Goal: Task Accomplishment & Management: Manage account settings

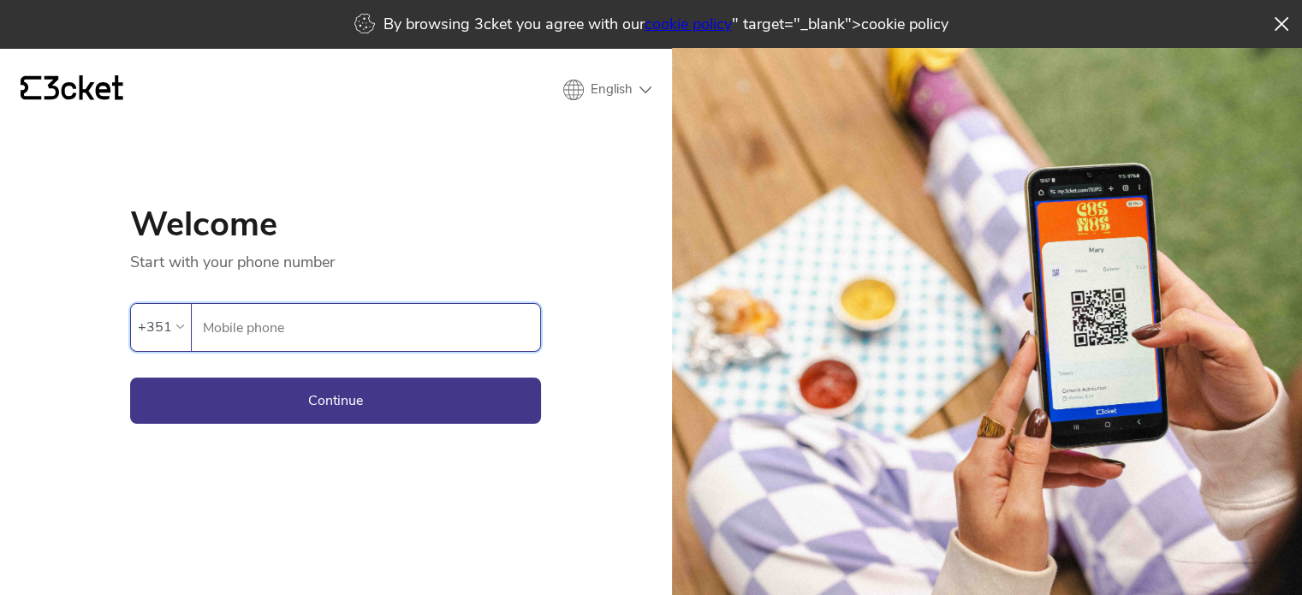
click at [346, 330] on input "Mobile phone" at bounding box center [371, 327] width 338 height 47
type input "964948293"
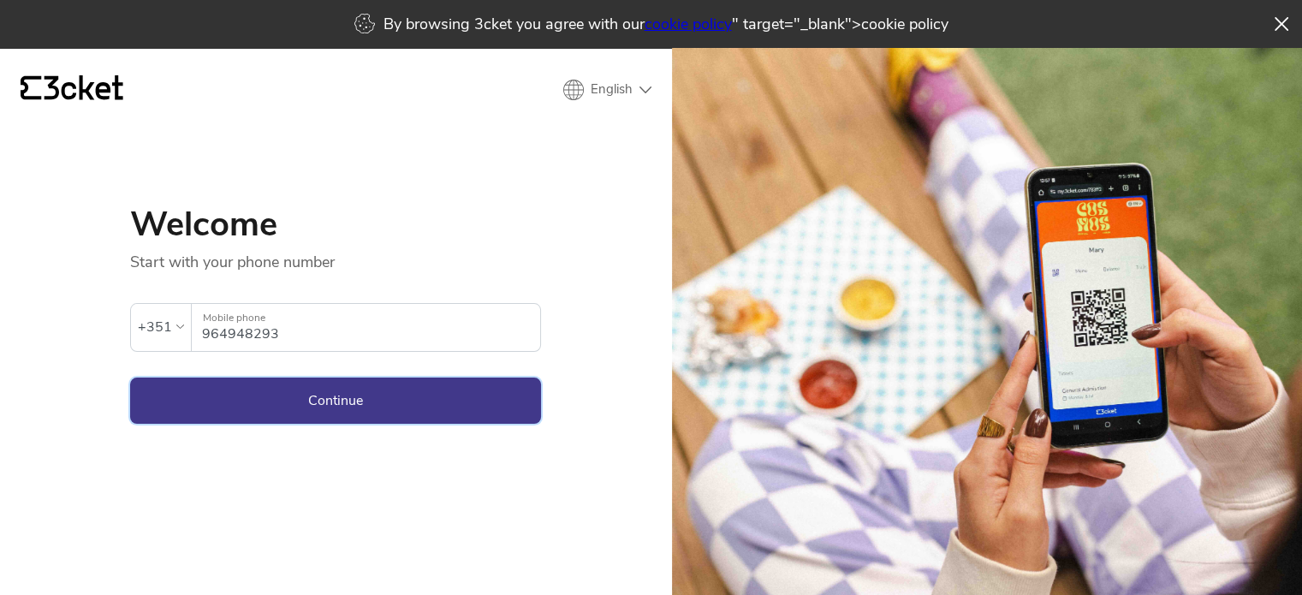
click at [338, 401] on button "Continue" at bounding box center [335, 400] width 411 height 46
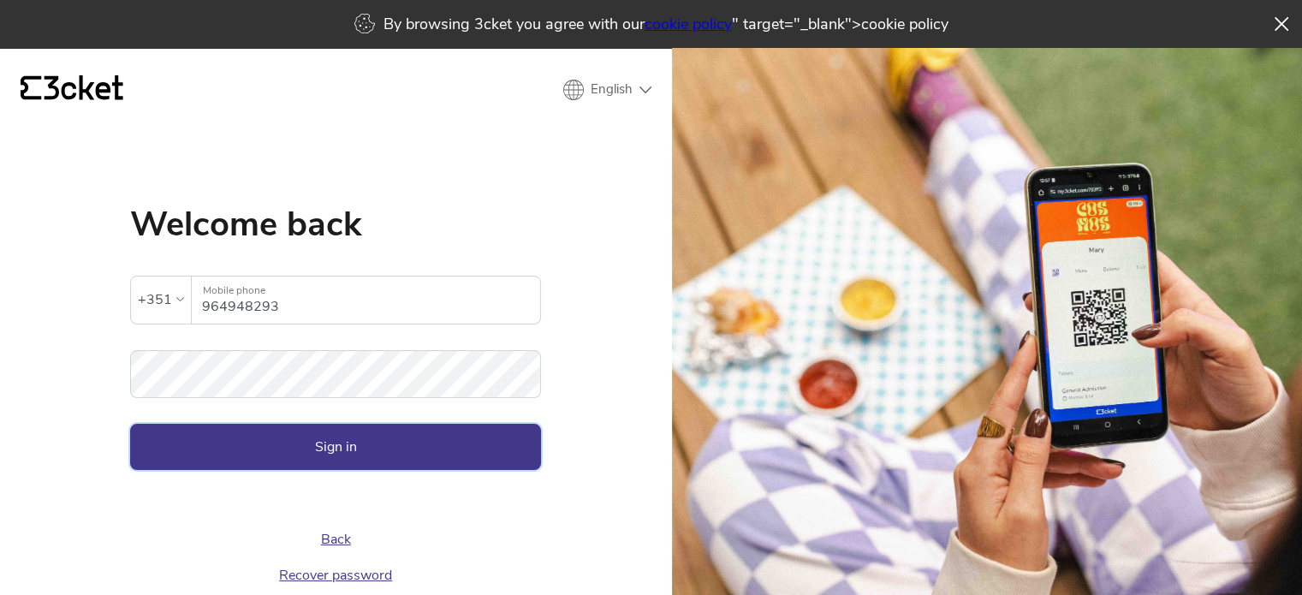
click at [431, 457] on button "Sign in" at bounding box center [335, 447] width 411 height 46
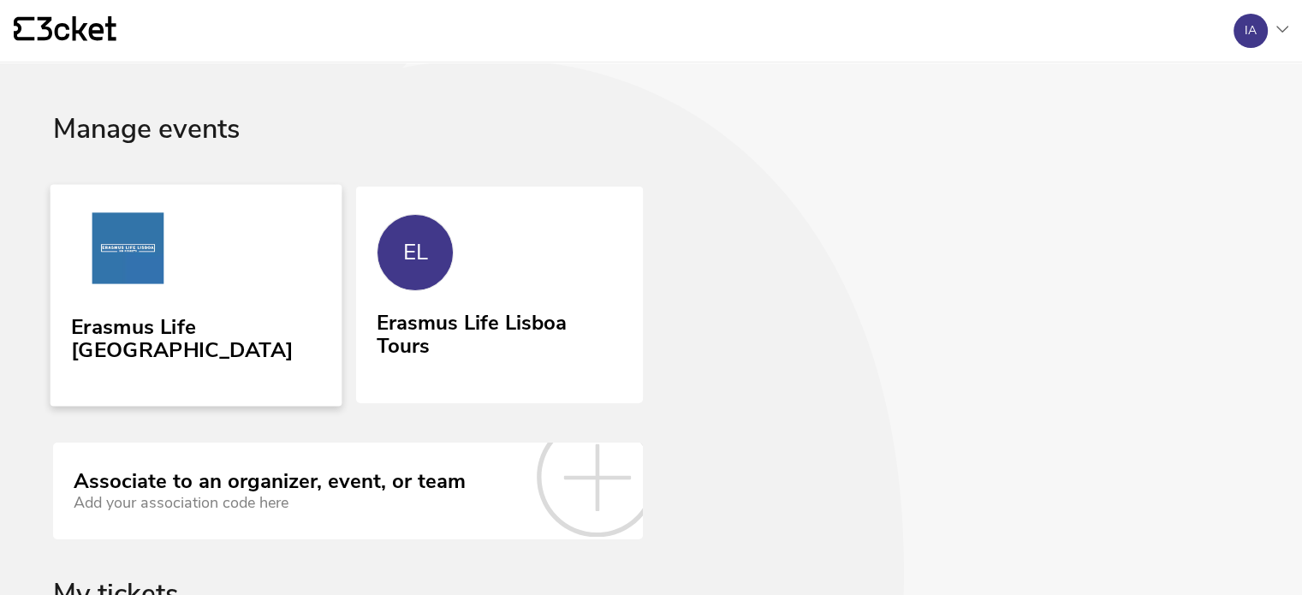
click at [319, 322] on link "Erasmus Life [GEOGRAPHIC_DATA]" at bounding box center [197, 295] width 292 height 222
click at [383, 333] on div "Erasmus Life Lisboa Tours" at bounding box center [499, 332] width 250 height 55
